Goal: Information Seeking & Learning: Learn about a topic

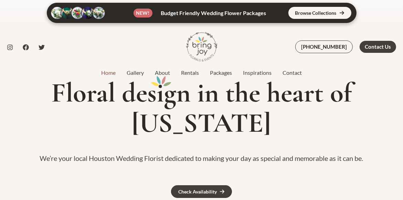
click at [341, 9] on link at bounding box center [201, 13] width 309 height 20
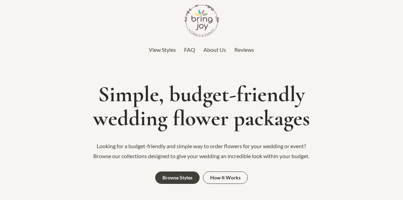
click at [165, 49] on span "View Styles" at bounding box center [162, 49] width 27 height 7
click at [207, 13] on img at bounding box center [201, 20] width 34 height 34
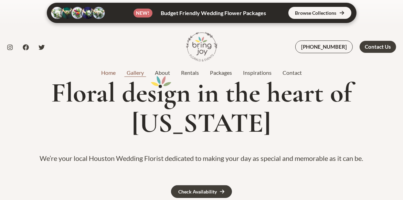
click at [135, 73] on link "Gallery" at bounding box center [135, 73] width 28 height 8
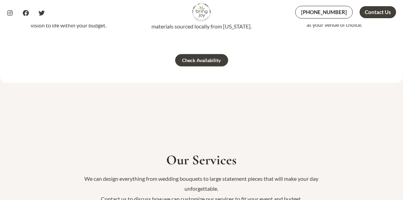
scroll to position [722, 0]
